Goal: Task Accomplishment & Management: Manage account settings

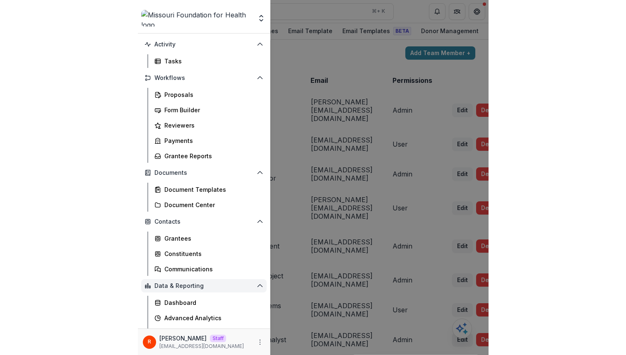
scroll to position [31, 0]
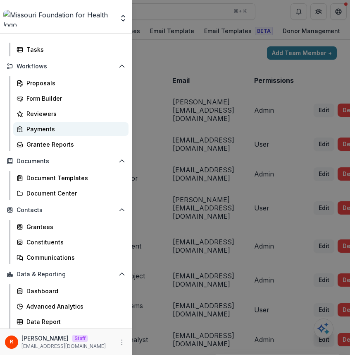
click at [60, 130] on div "Payments" at bounding box center [74, 129] width 96 height 9
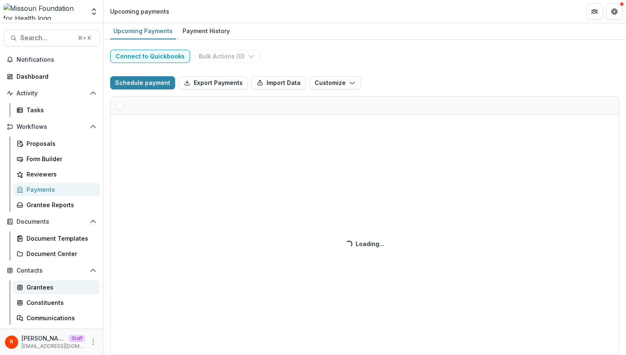
click at [56, 286] on div "Grantees" at bounding box center [59, 287] width 67 height 9
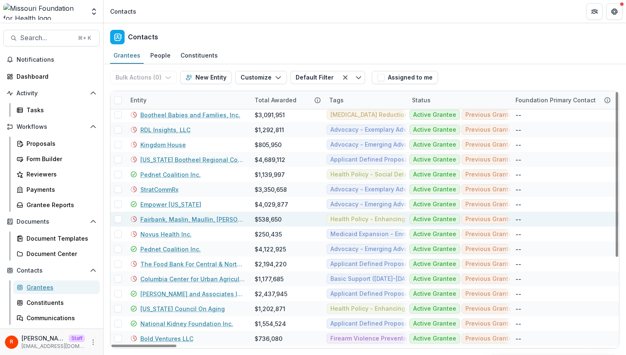
scroll to position [41, 0]
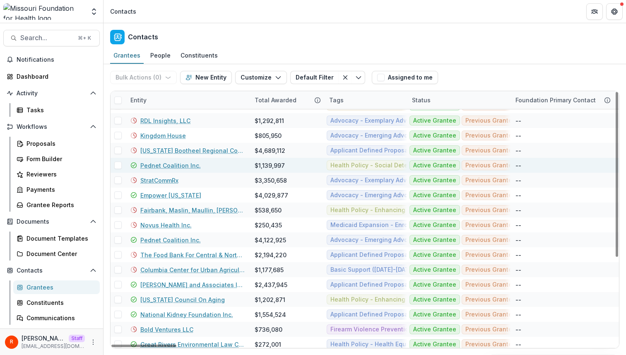
click at [164, 168] on link "Pednet Coalition Inc." at bounding box center [170, 165] width 60 height 9
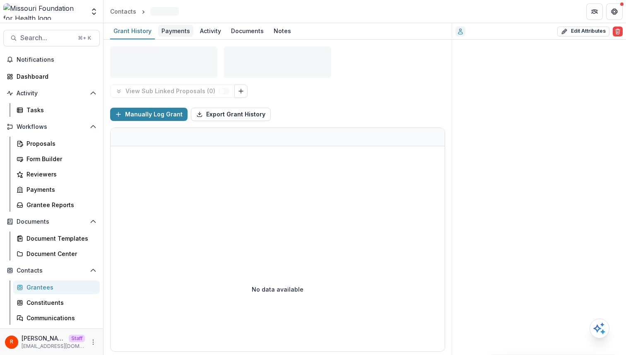
click at [178, 34] on div "Payments" at bounding box center [175, 31] width 35 height 12
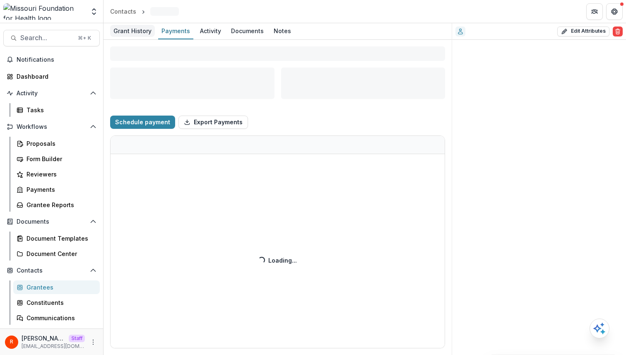
click at [141, 33] on div "Grant History" at bounding box center [132, 31] width 45 height 12
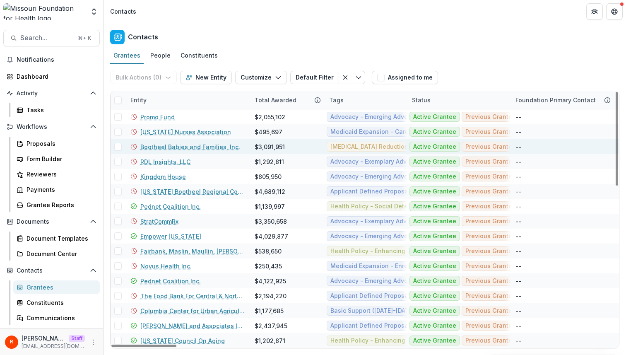
click at [168, 146] on link "Bootheel Babies and Families, Inc." at bounding box center [190, 146] width 100 height 9
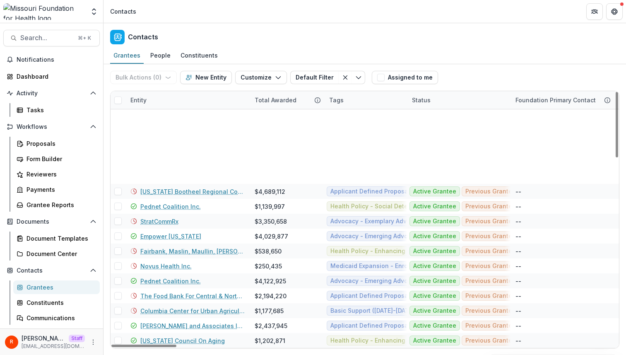
scroll to position [730, 0]
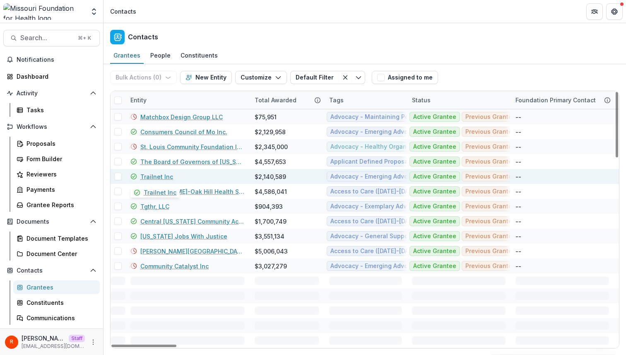
click at [154, 174] on link "Trailnet Inc" at bounding box center [156, 176] width 33 height 9
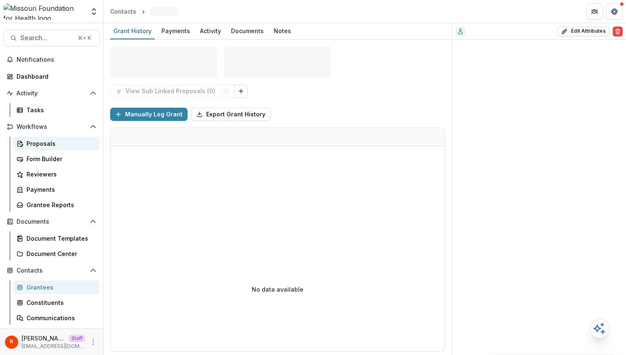
click at [56, 145] on div "Proposals" at bounding box center [59, 143] width 67 height 9
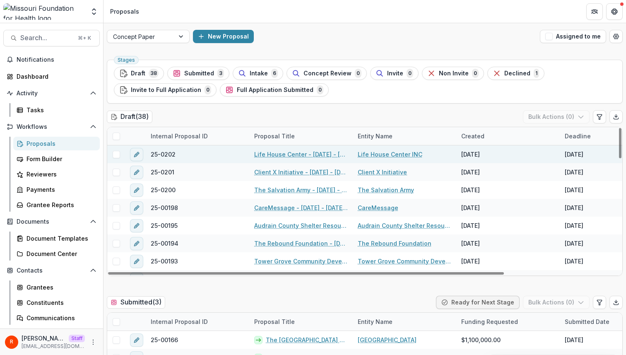
click at [350, 153] on link "Life House Center INC" at bounding box center [390, 154] width 65 height 9
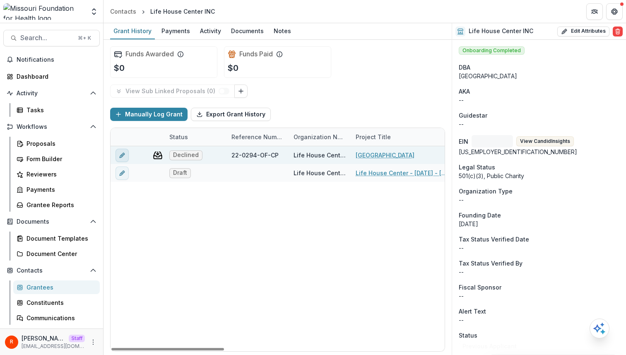
click at [123, 154] on icon "edit" at bounding box center [122, 155] width 7 height 7
